Goal: Task Accomplishment & Management: Use online tool/utility

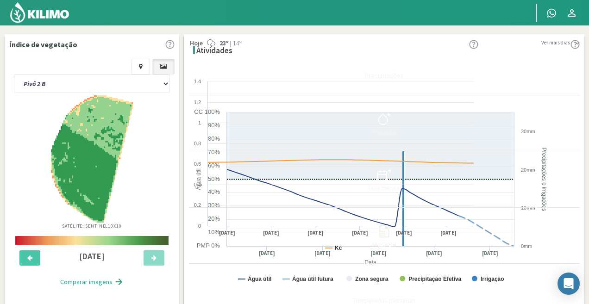
select select "2: Object"
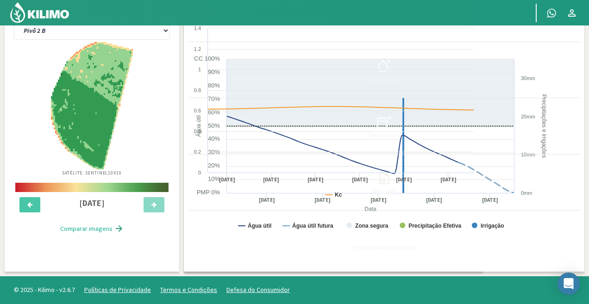
scroll to position [99, 0]
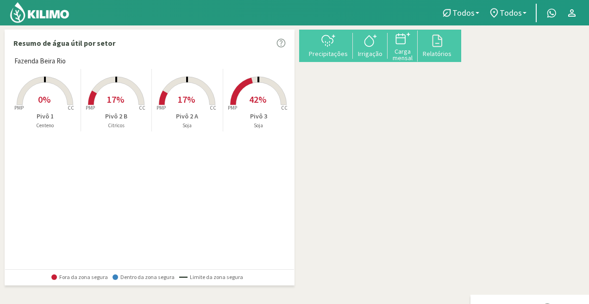
click at [120, 106] on rect at bounding box center [116, 106] width 74 height 74
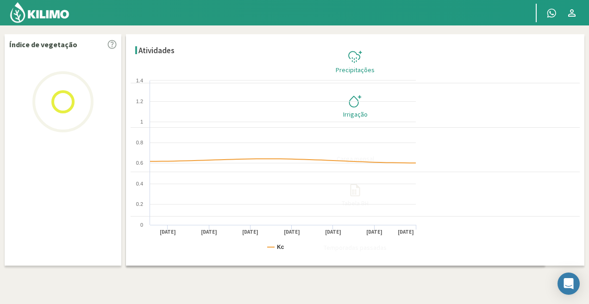
select select "2: Object"
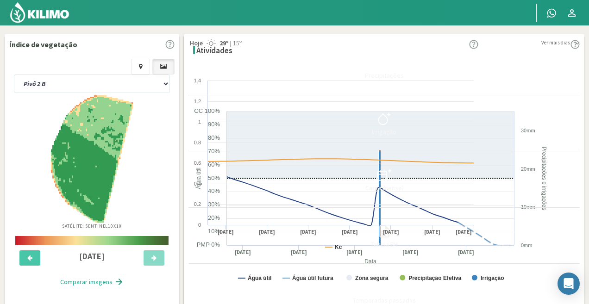
click at [547, 134] on div "Irrigação" at bounding box center [384, 132] width 386 height 6
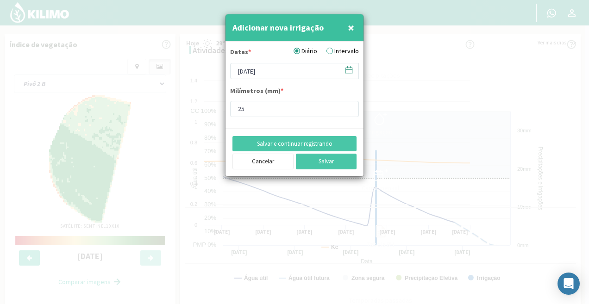
click at [547, 134] on div at bounding box center [294, 152] width 589 height 304
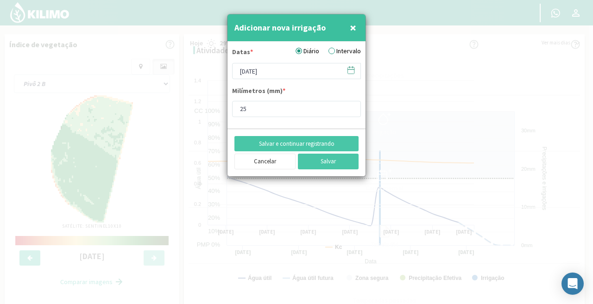
click at [353, 73] on icon at bounding box center [350, 70] width 9 height 9
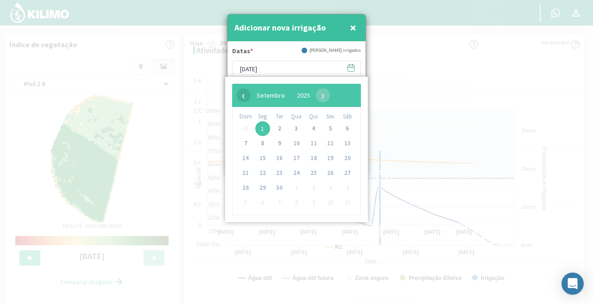
click at [244, 92] on span "‹" at bounding box center [244, 95] width 14 height 14
click at [329, 183] on span "29" at bounding box center [330, 188] width 15 height 15
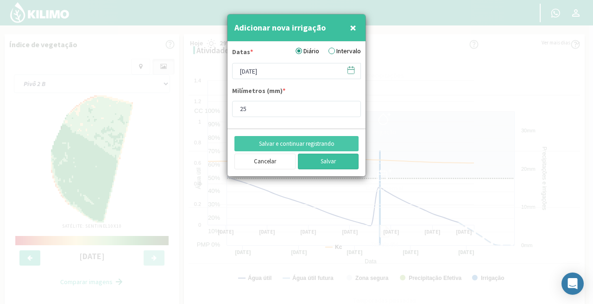
click at [337, 158] on button "Salvar" at bounding box center [328, 162] width 61 height 16
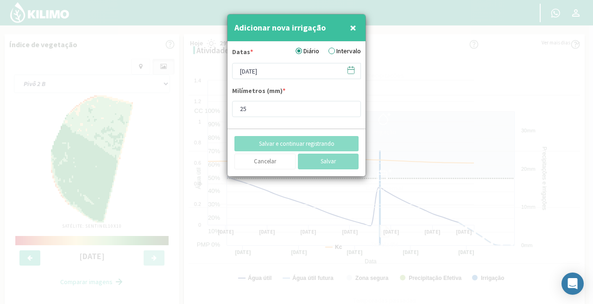
type input "01/09/2025"
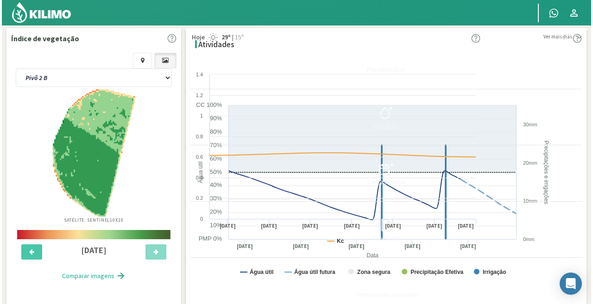
scroll to position [6, 0]
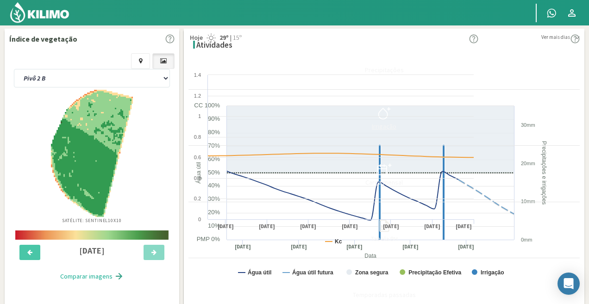
click at [392, 113] on icon at bounding box center [384, 113] width 15 height 15
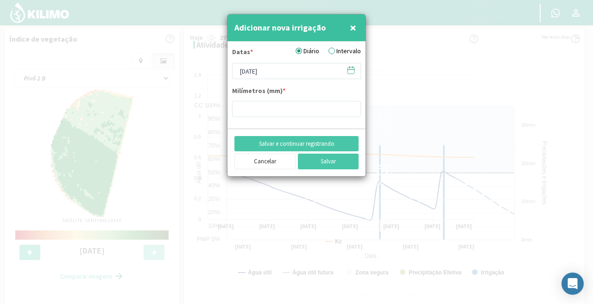
type input "25"
click at [349, 73] on icon at bounding box center [350, 70] width 9 height 9
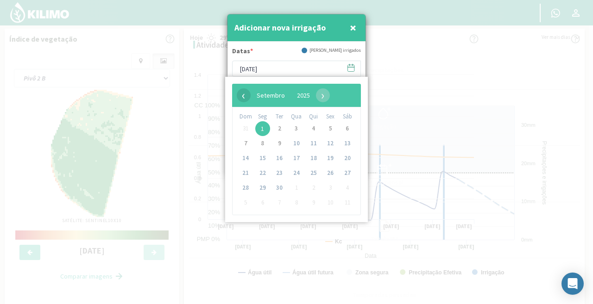
click at [242, 95] on span "‹" at bounding box center [244, 95] width 14 height 14
